Goal: Find contact information: Find contact information

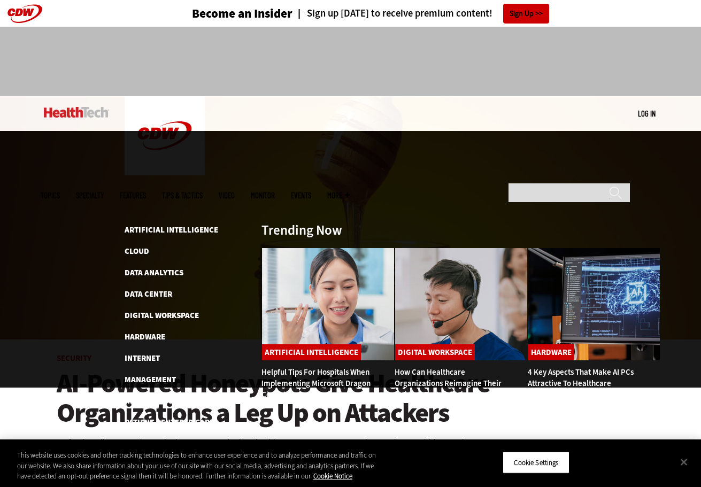
click at [60, 191] on span "Topics" at bounding box center [50, 195] width 19 height 8
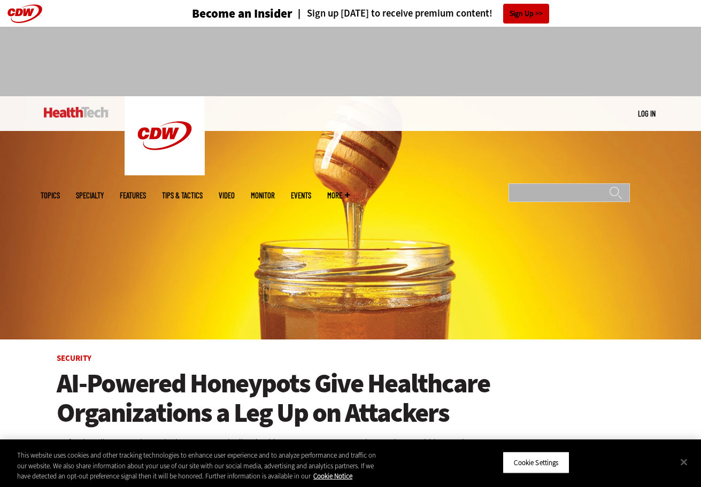
click at [553, 183] on input "Search" at bounding box center [568, 192] width 121 height 19
type input "****"
click at [615, 186] on input "******" at bounding box center [615, 196] width 13 height 21
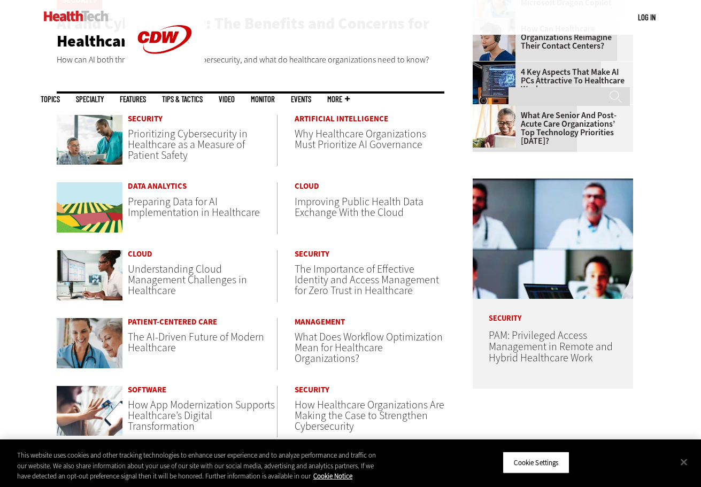
scroll to position [514, 0]
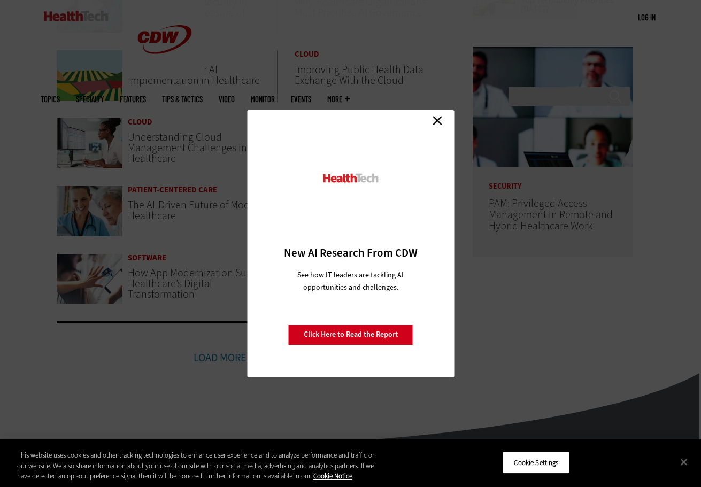
click at [439, 119] on link "Close" at bounding box center [437, 121] width 16 height 16
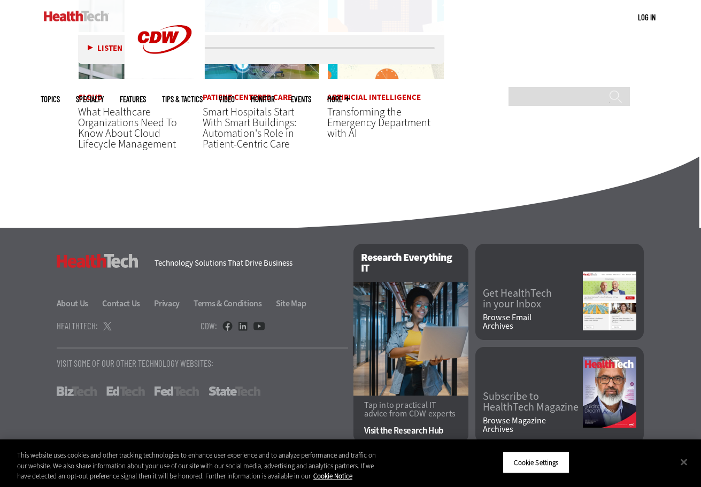
scroll to position [1860, 0]
click at [67, 303] on link "About Us" at bounding box center [79, 303] width 44 height 11
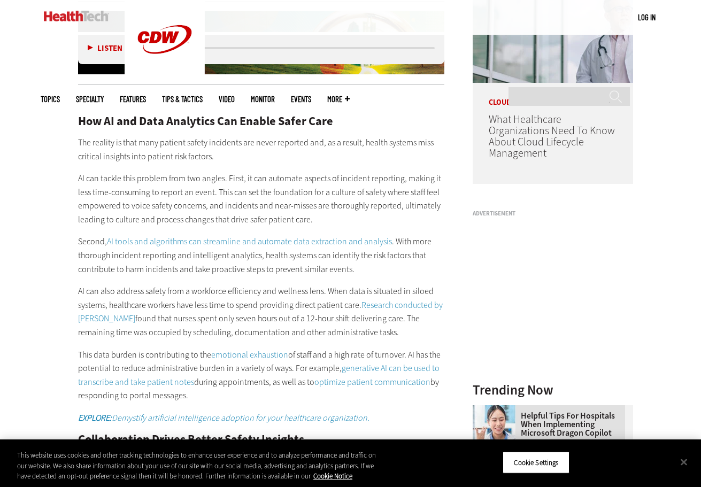
scroll to position [757, 0]
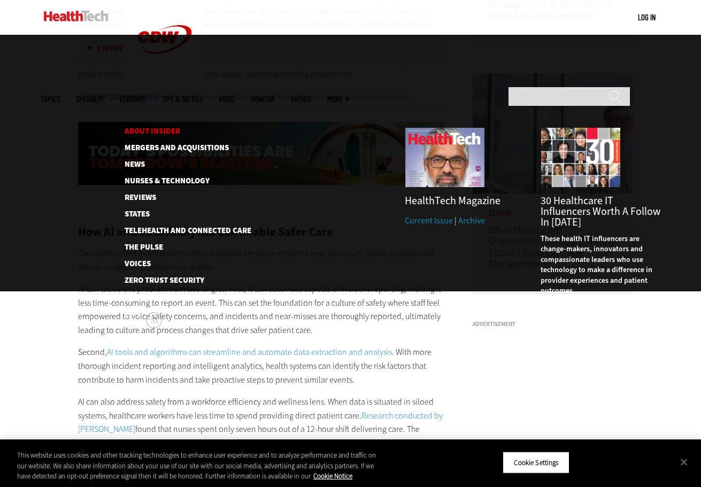
click at [170, 127] on link "About Insider" at bounding box center [180, 131] width 110 height 8
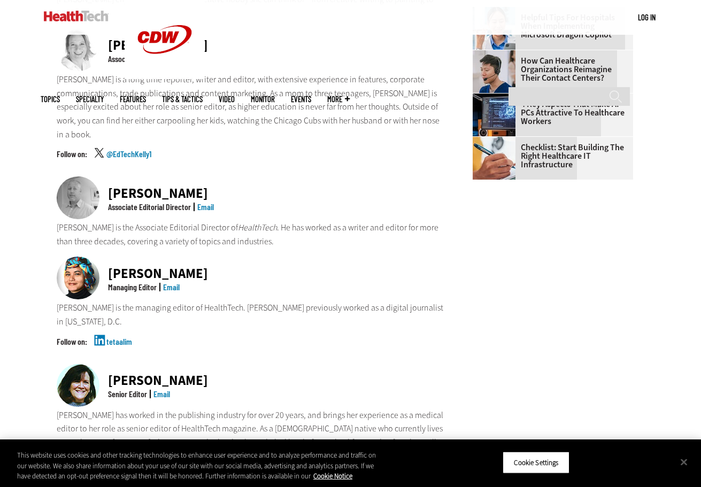
scroll to position [597, 0]
click at [138, 267] on div "[PERSON_NAME]" at bounding box center [158, 273] width 100 height 13
click at [70, 257] on img at bounding box center [78, 278] width 43 height 43
click at [73, 338] on div "tetaalim" at bounding box center [251, 351] width 388 height 27
click at [175, 282] on link "Email" at bounding box center [171, 287] width 17 height 10
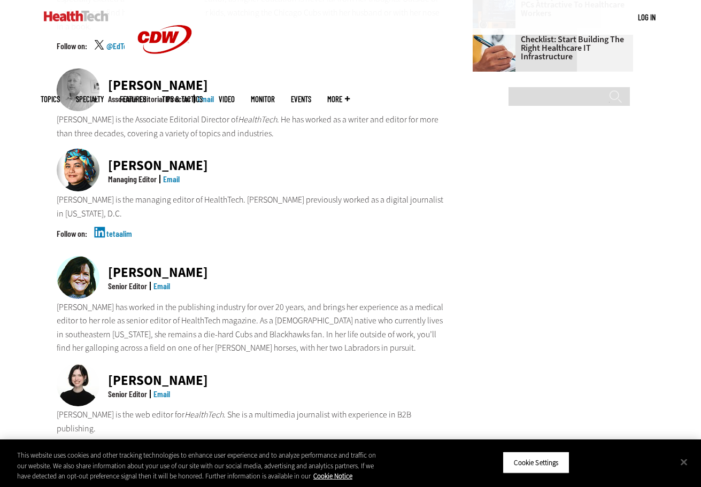
scroll to position [733, 0]
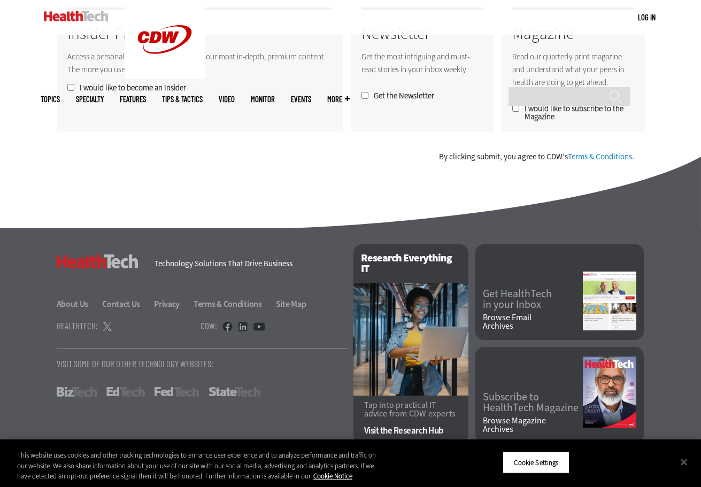
scroll to position [925, 0]
click at [81, 300] on link "About Us" at bounding box center [79, 303] width 44 height 11
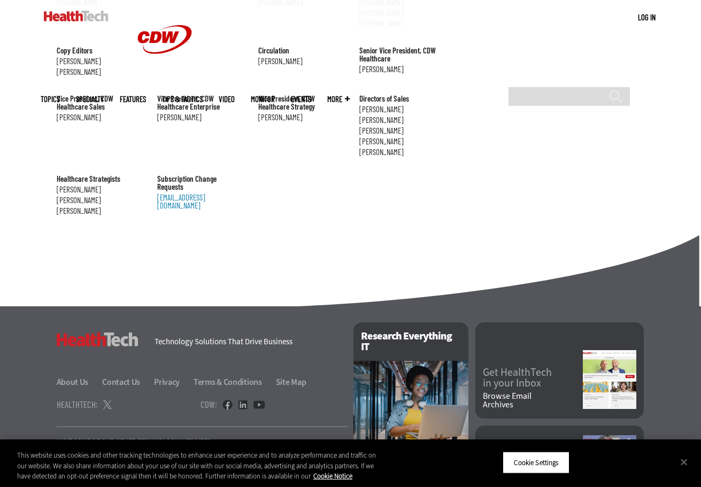
scroll to position [1188, 0]
click at [122, 377] on link "Contact Us" at bounding box center [127, 382] width 50 height 11
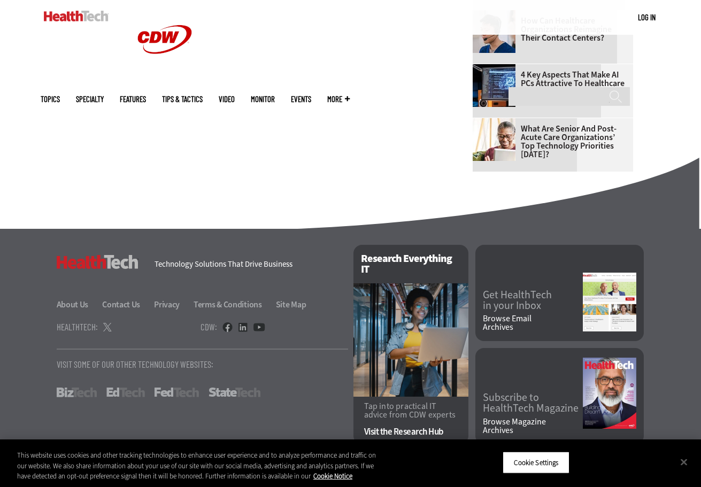
scroll to position [681, 0]
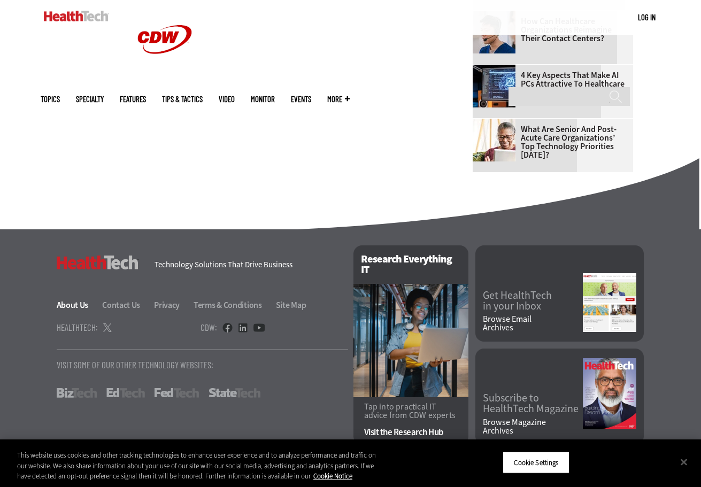
click at [75, 310] on link "About Us" at bounding box center [79, 304] width 44 height 11
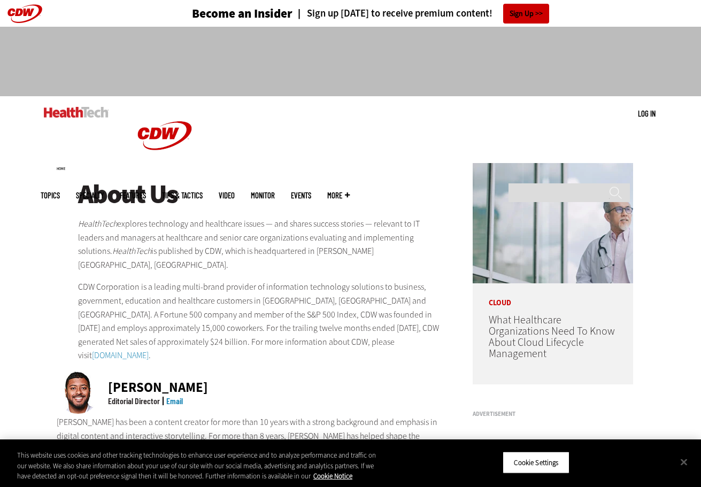
click at [178, 395] on link "Email" at bounding box center [174, 400] width 17 height 10
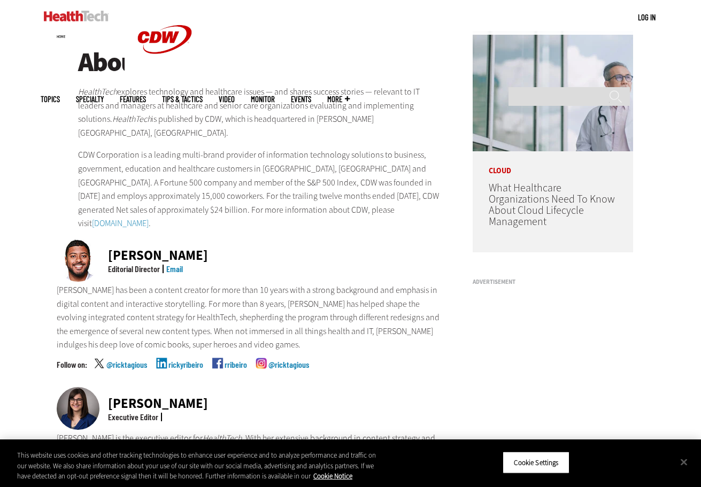
scroll to position [133, 0]
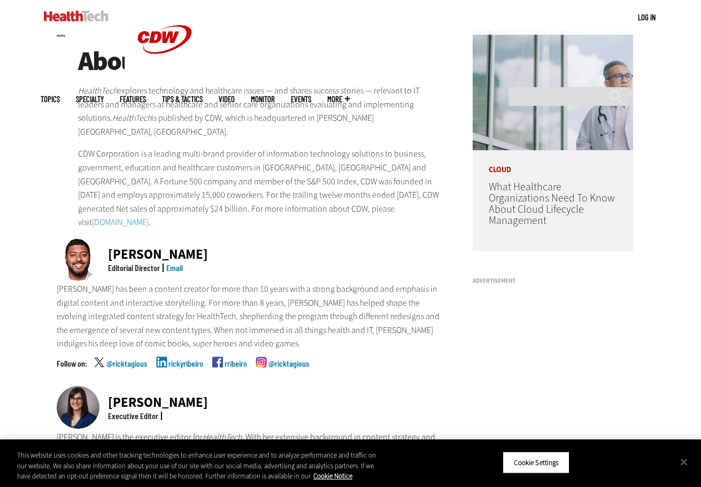
click at [268, 359] on link "@ricktagious" at bounding box center [288, 372] width 41 height 27
click at [131, 359] on link "@ricktagious" at bounding box center [126, 372] width 41 height 27
click at [235, 339] on div "Ricky Ribeiro Editorial Director Email Ricky has been a content creator for mor…" at bounding box center [251, 312] width 388 height 148
click at [236, 359] on link "rribeiro" at bounding box center [235, 372] width 22 height 27
click at [171, 359] on link "rickyribeiro" at bounding box center [185, 372] width 35 height 27
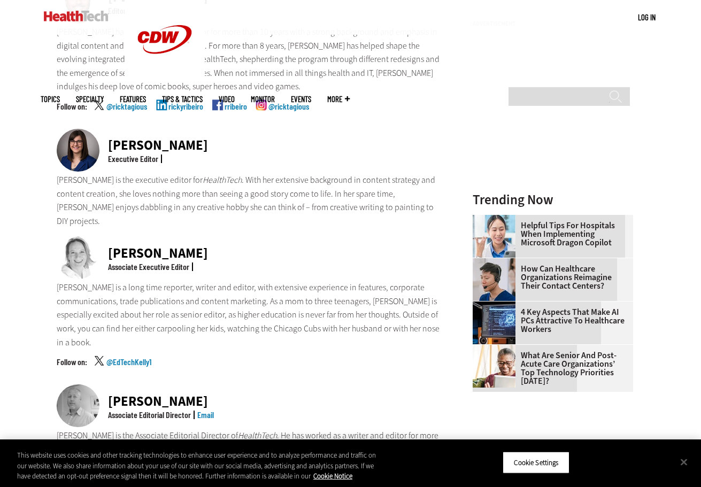
scroll to position [448, 0]
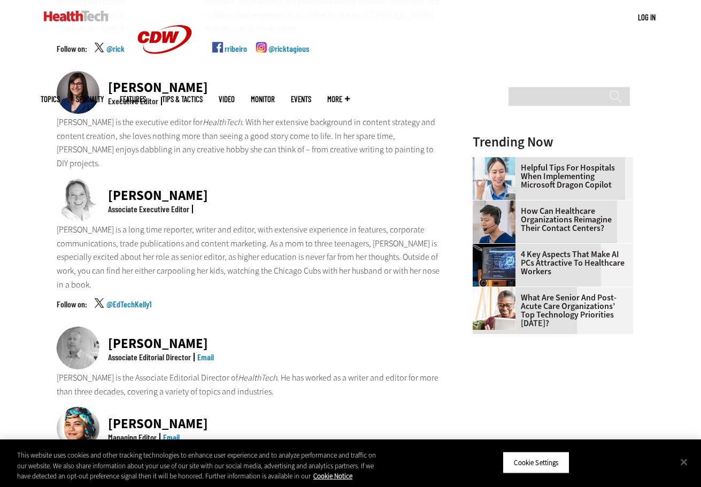
drag, startPoint x: 230, startPoint y: 289, endPoint x: 107, endPoint y: 290, distance: 122.9
click at [107, 327] on div "Matt McLaughlin Associate Editorial Director Email" at bounding box center [251, 349] width 388 height 44
copy div "Matt McLaughlin"
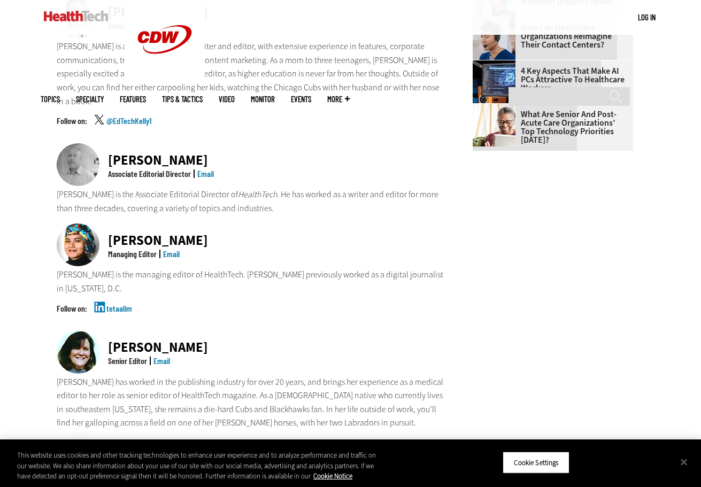
scroll to position [631, 0]
click at [78, 223] on img at bounding box center [78, 244] width 43 height 43
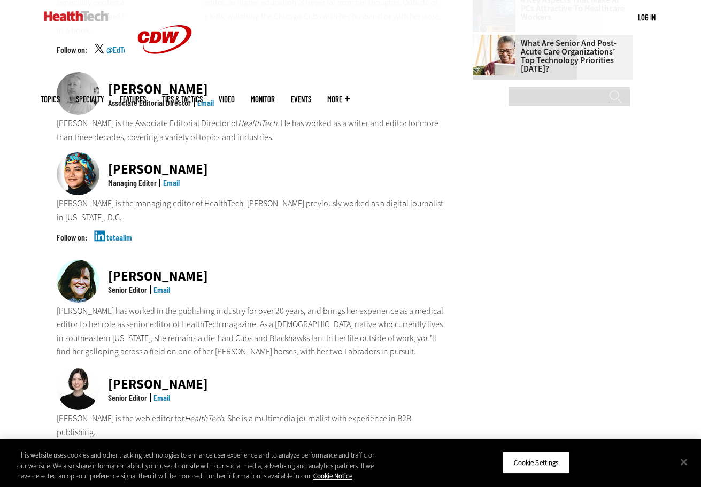
scroll to position [724, 0]
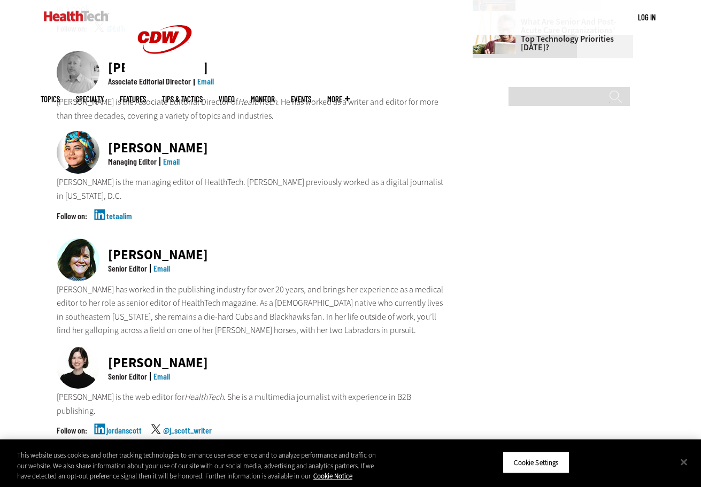
click at [88, 346] on img at bounding box center [78, 367] width 43 height 43
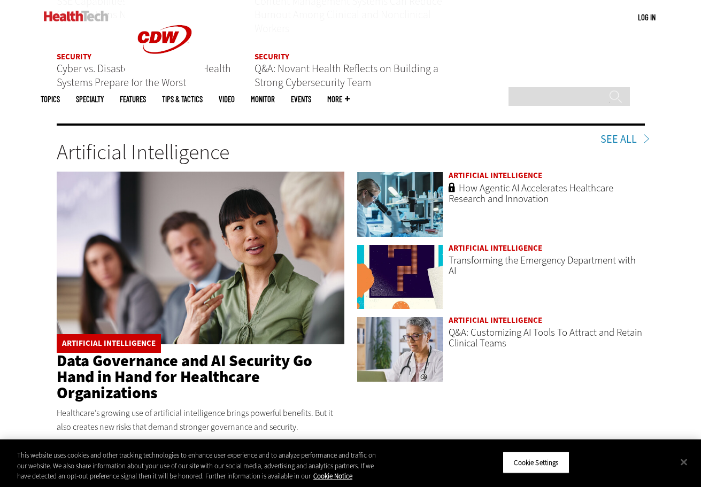
scroll to position [1518, 0]
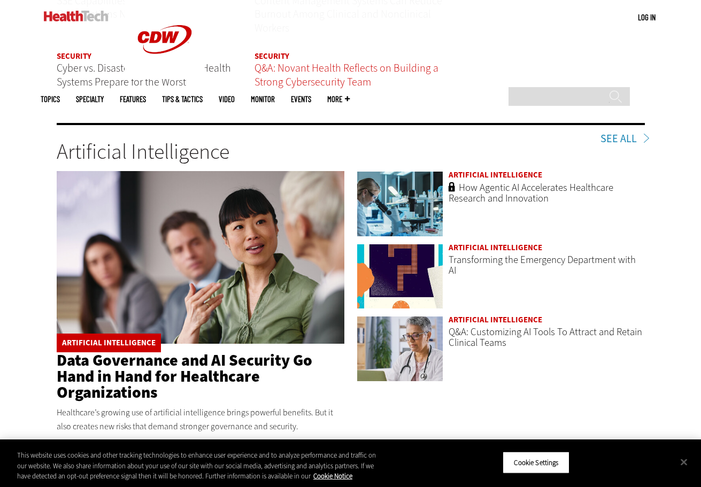
click at [280, 72] on span "Q&A: Novant Health Reflects on Building a Strong Cybersecurity Team" at bounding box center [346, 75] width 184 height 28
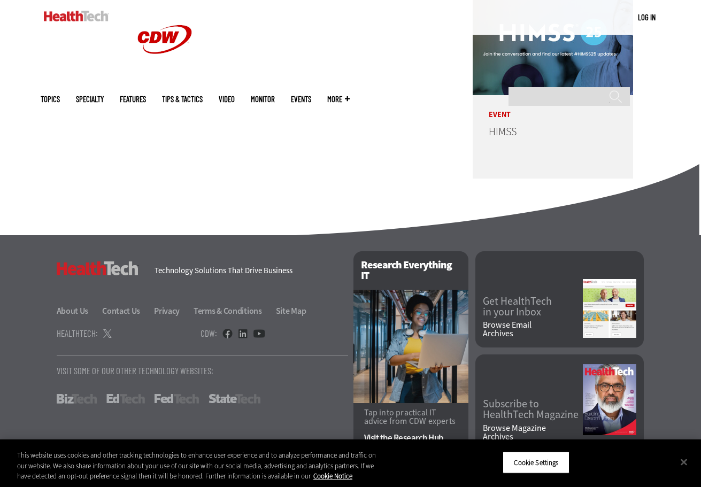
scroll to position [2619, 0]
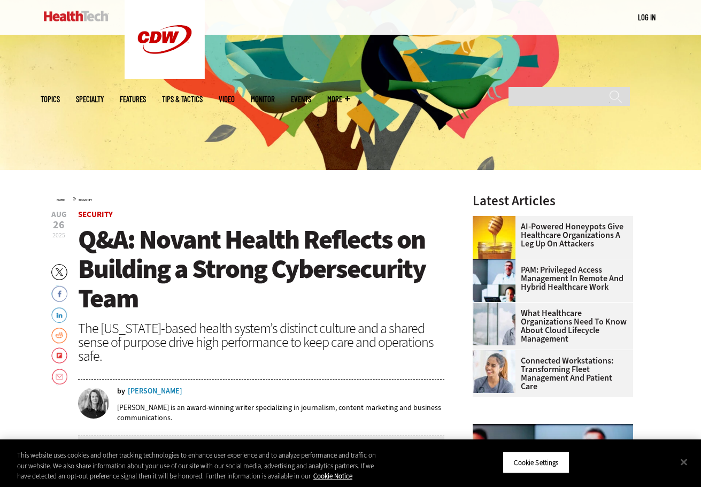
scroll to position [176, 0]
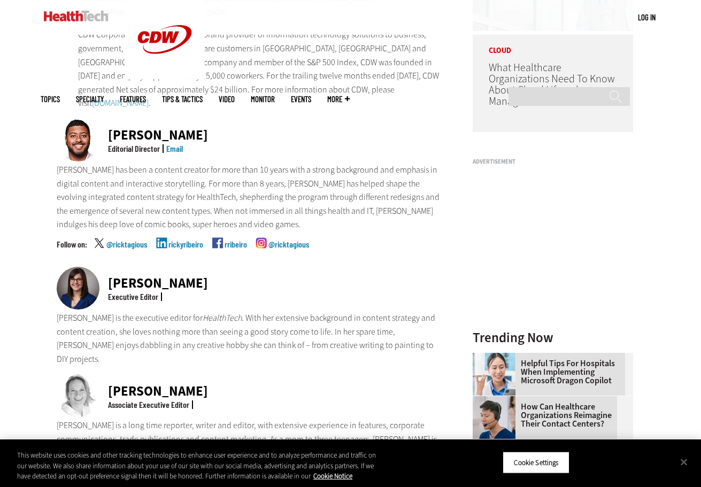
scroll to position [259, 0]
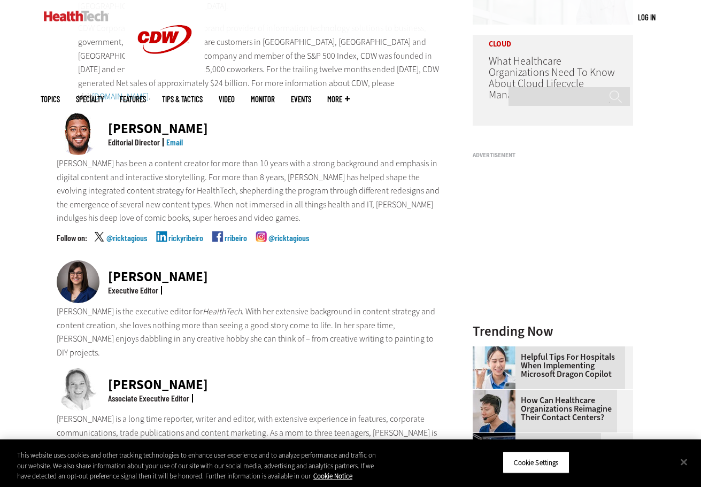
click at [168, 286] on div "Executive Editor" at bounding box center [157, 290] width 105 height 9
click at [150, 286] on div "Executive Editor" at bounding box center [133, 290] width 50 height 9
drag, startPoint x: 200, startPoint y: 261, endPoint x: 102, endPoint y: 255, distance: 98.0
click at [102, 260] on div "[PERSON_NAME] Executive Editor" at bounding box center [251, 282] width 388 height 44
copy div "[PERSON_NAME]"
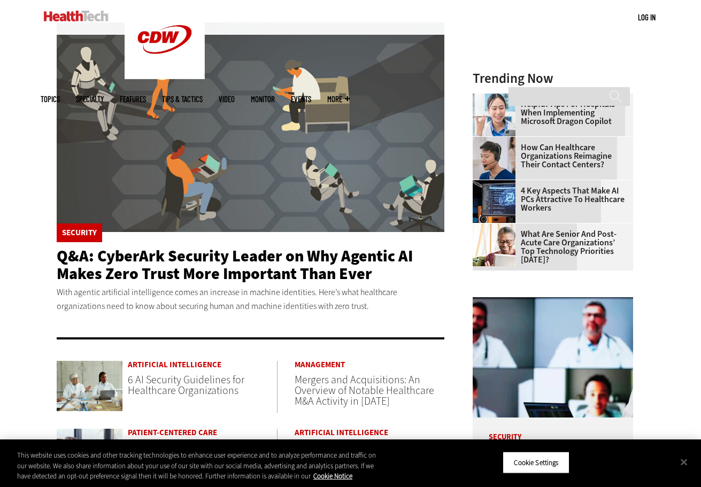
scroll to position [266, 0]
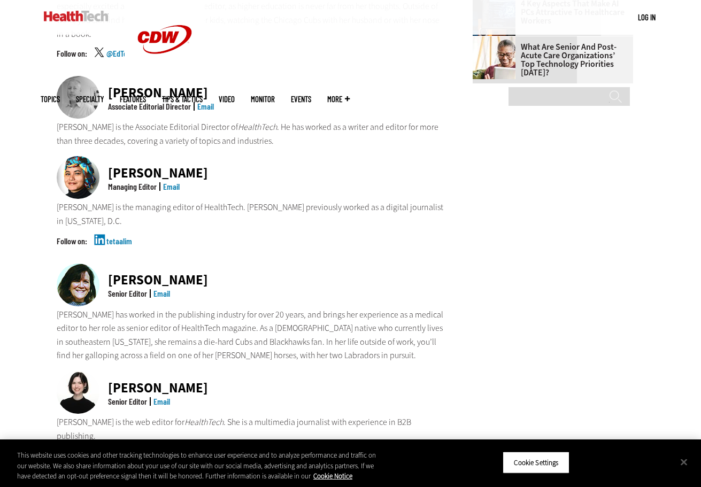
scroll to position [698, 0]
click at [205, 263] on div "[PERSON_NAME] Senior Editor Email" at bounding box center [251, 285] width 388 height 44
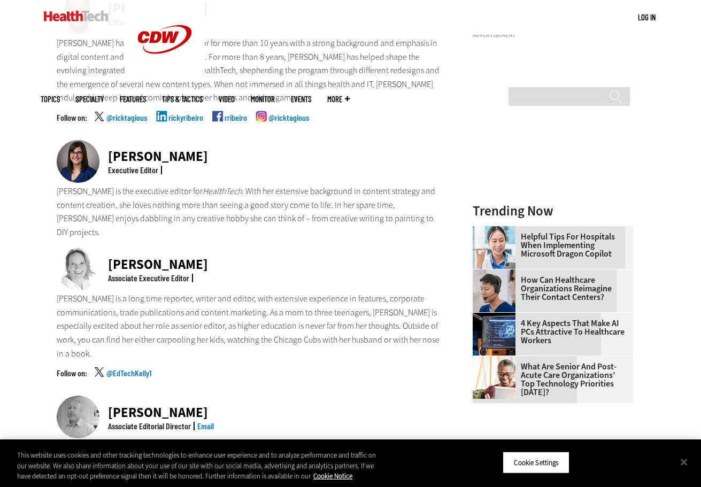
scroll to position [379, 0]
drag, startPoint x: 185, startPoint y: 231, endPoint x: 110, endPoint y: 225, distance: 75.1
click at [110, 258] on div "[PERSON_NAME]" at bounding box center [158, 264] width 100 height 13
copy div "[PERSON_NAME]"
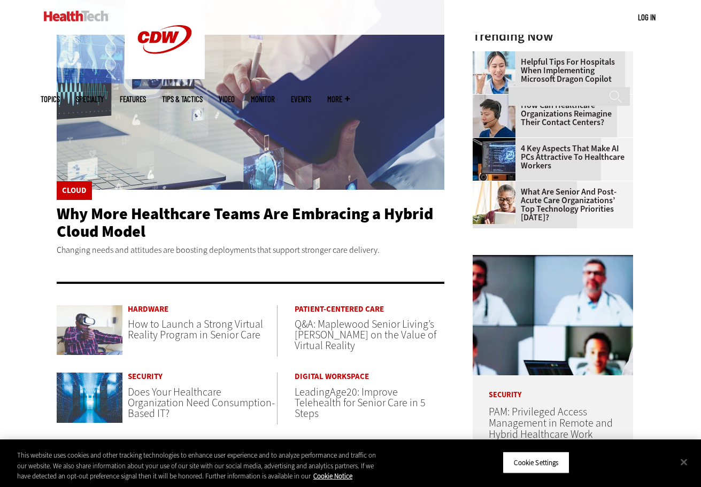
scroll to position [309, 0]
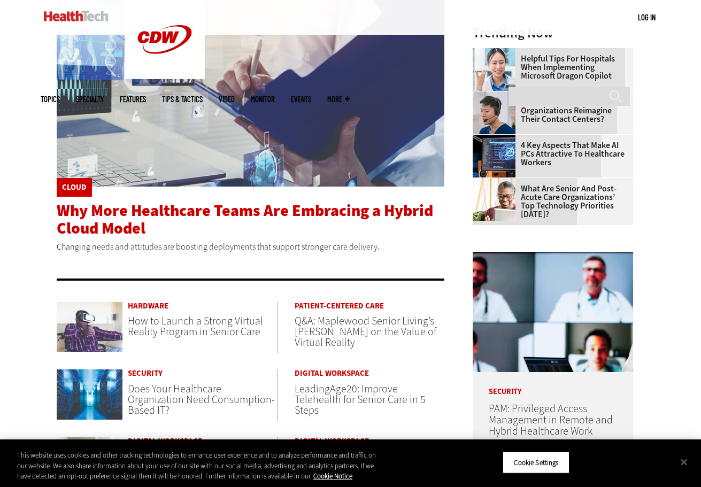
click at [196, 215] on span "Why More Healthcare Teams Are Embracing a Hybrid Cloud Model" at bounding box center [245, 219] width 376 height 39
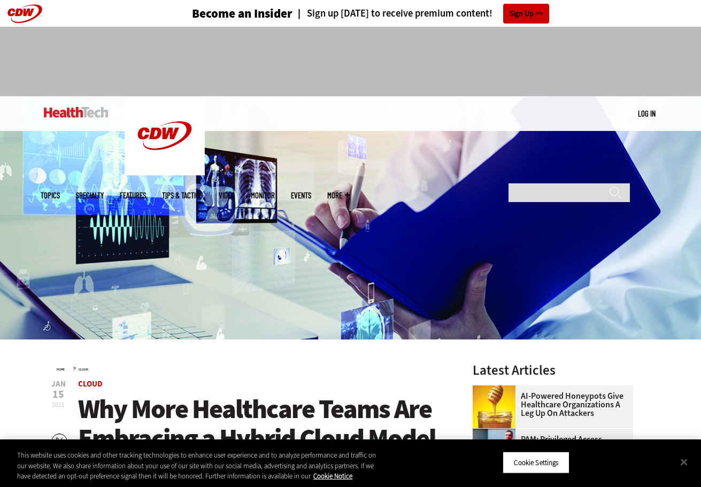
scroll to position [4, 0]
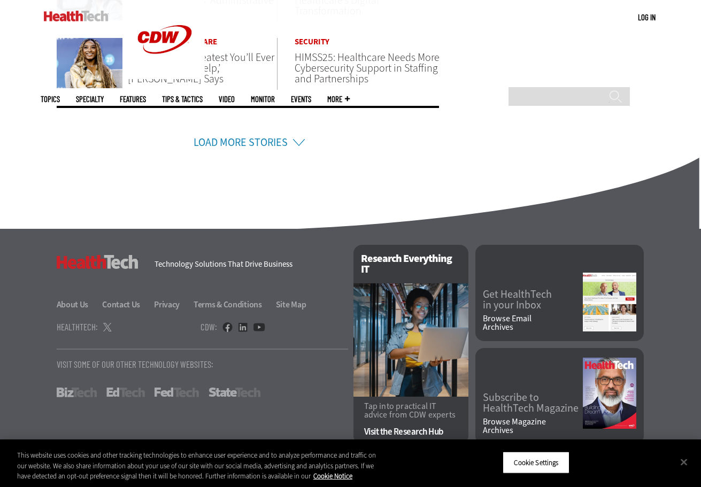
scroll to position [839, 0]
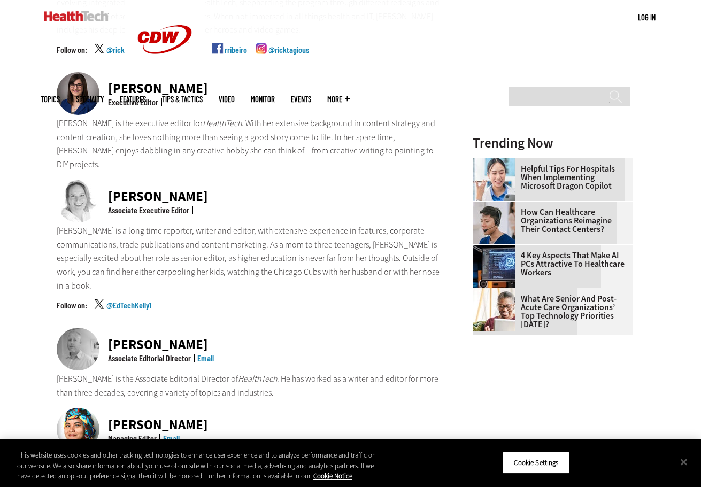
scroll to position [452, 0]
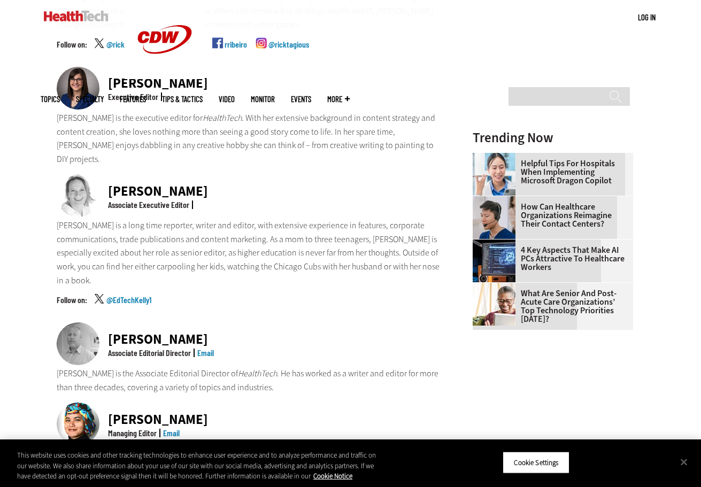
click at [167, 428] on link "Email" at bounding box center [171, 433] width 17 height 10
